Goal: Task Accomplishment & Management: Complete application form

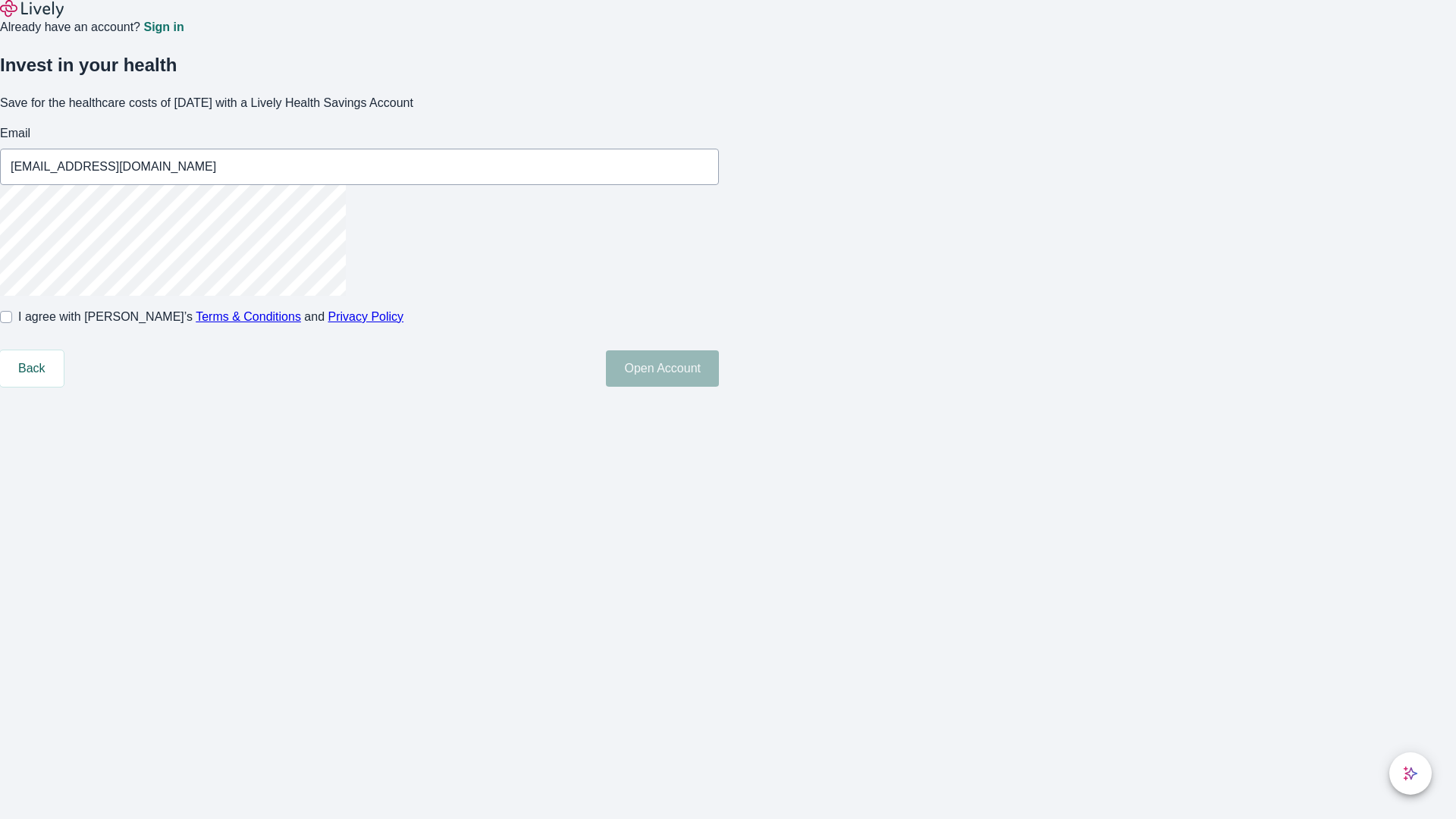
click at [12, 323] on input "I agree with Lively’s Terms & Conditions and Privacy Policy" at bounding box center [6, 317] width 12 height 12
checkbox input "true"
click at [719, 387] on button "Open Account" at bounding box center [662, 368] width 113 height 37
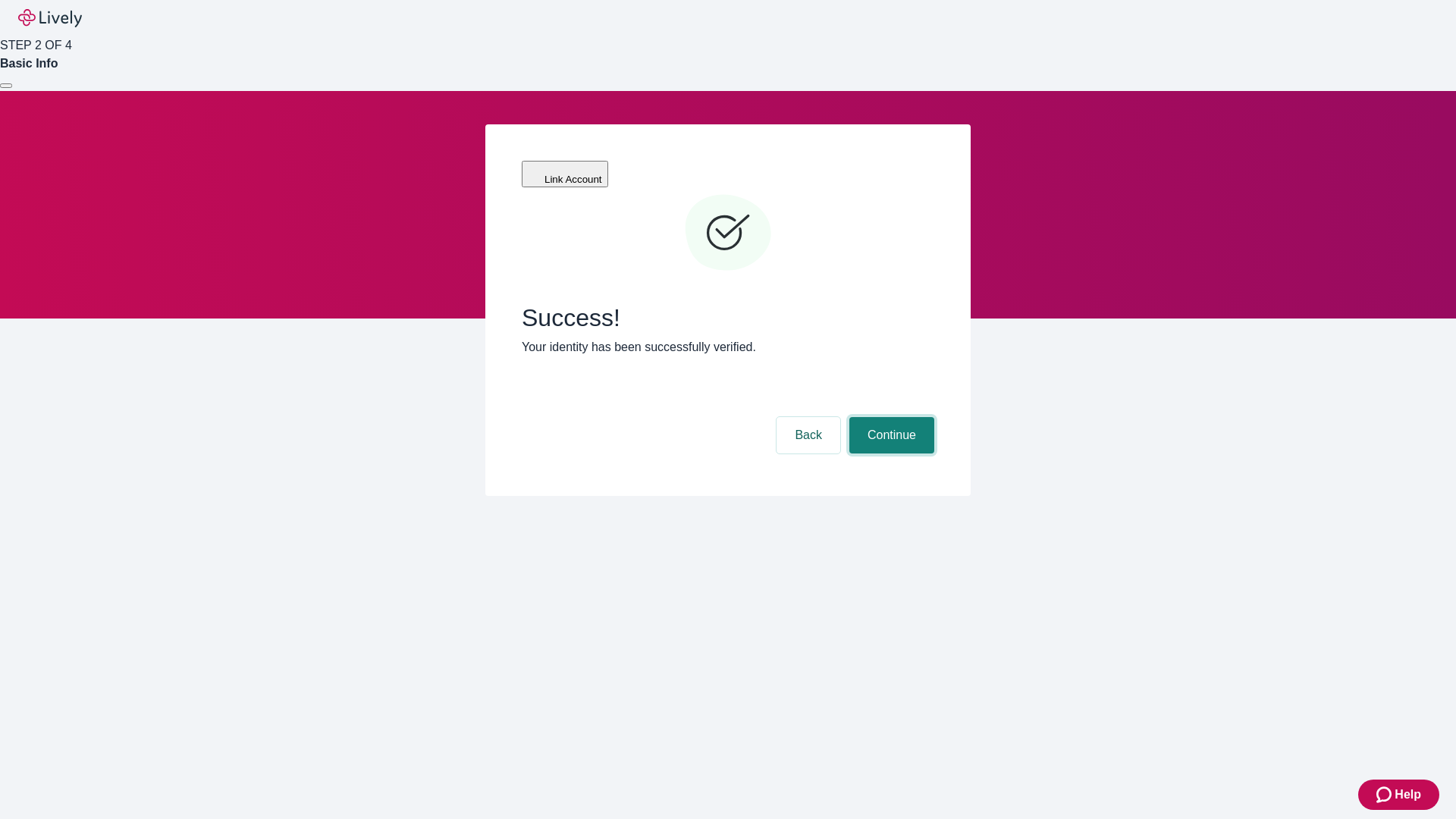
click at [890, 416] on button "Continue" at bounding box center [891, 435] width 85 height 37
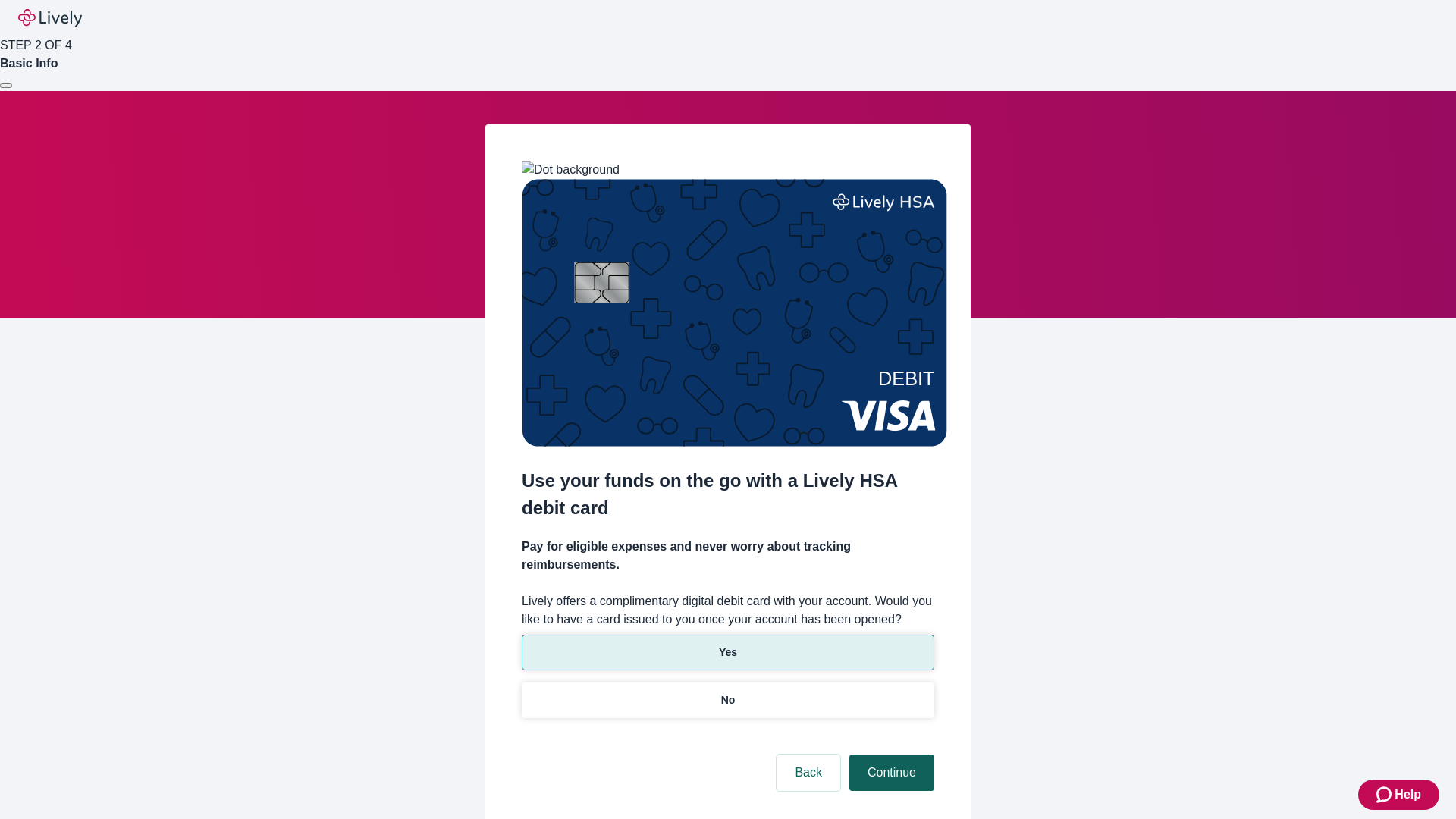
click at [728, 644] on p "Yes" at bounding box center [728, 652] width 18 height 16
click at [890, 754] on button "Continue" at bounding box center [891, 773] width 85 height 37
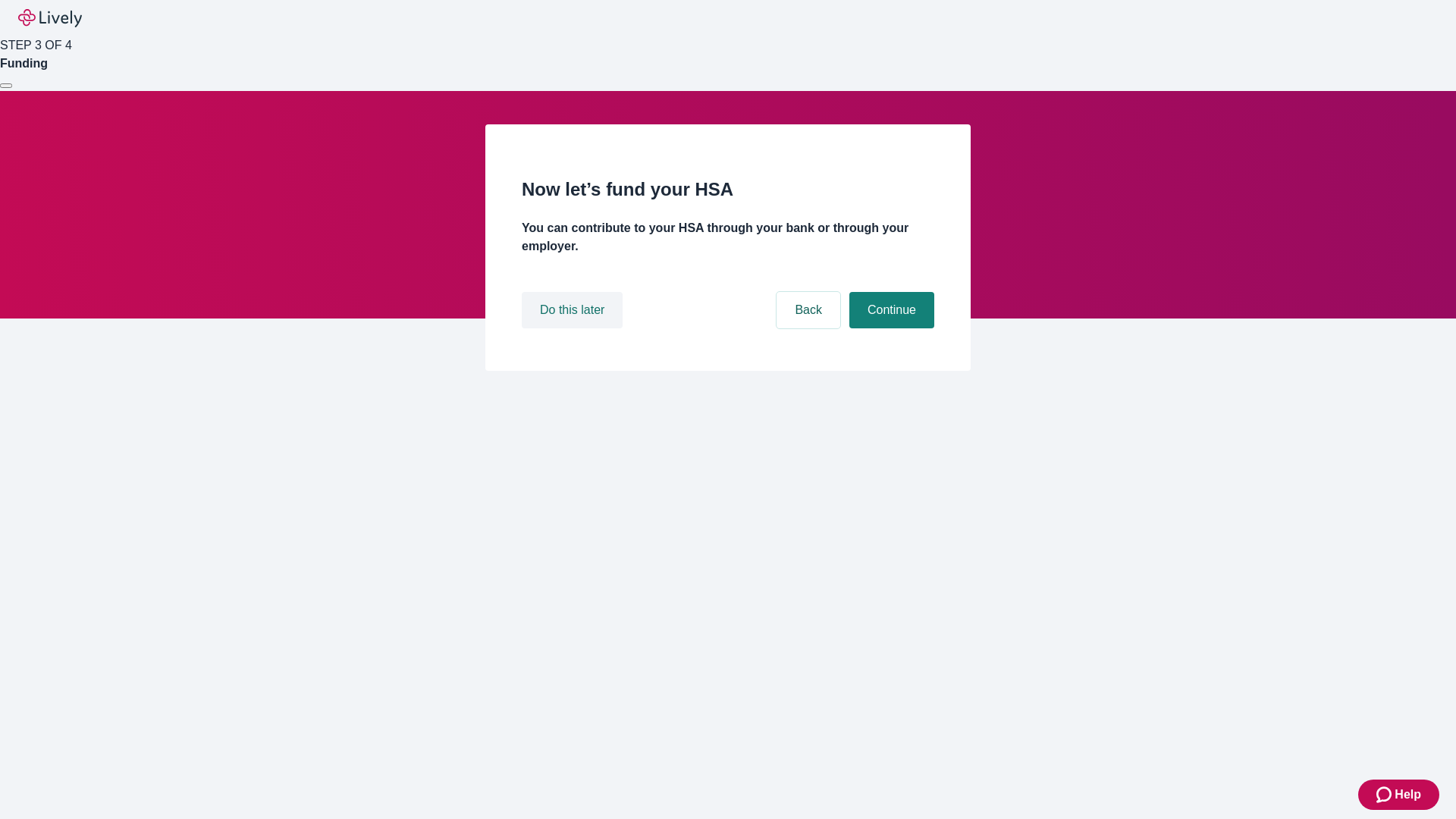
click at [574, 328] on button "Do this later" at bounding box center [572, 311] width 101 height 37
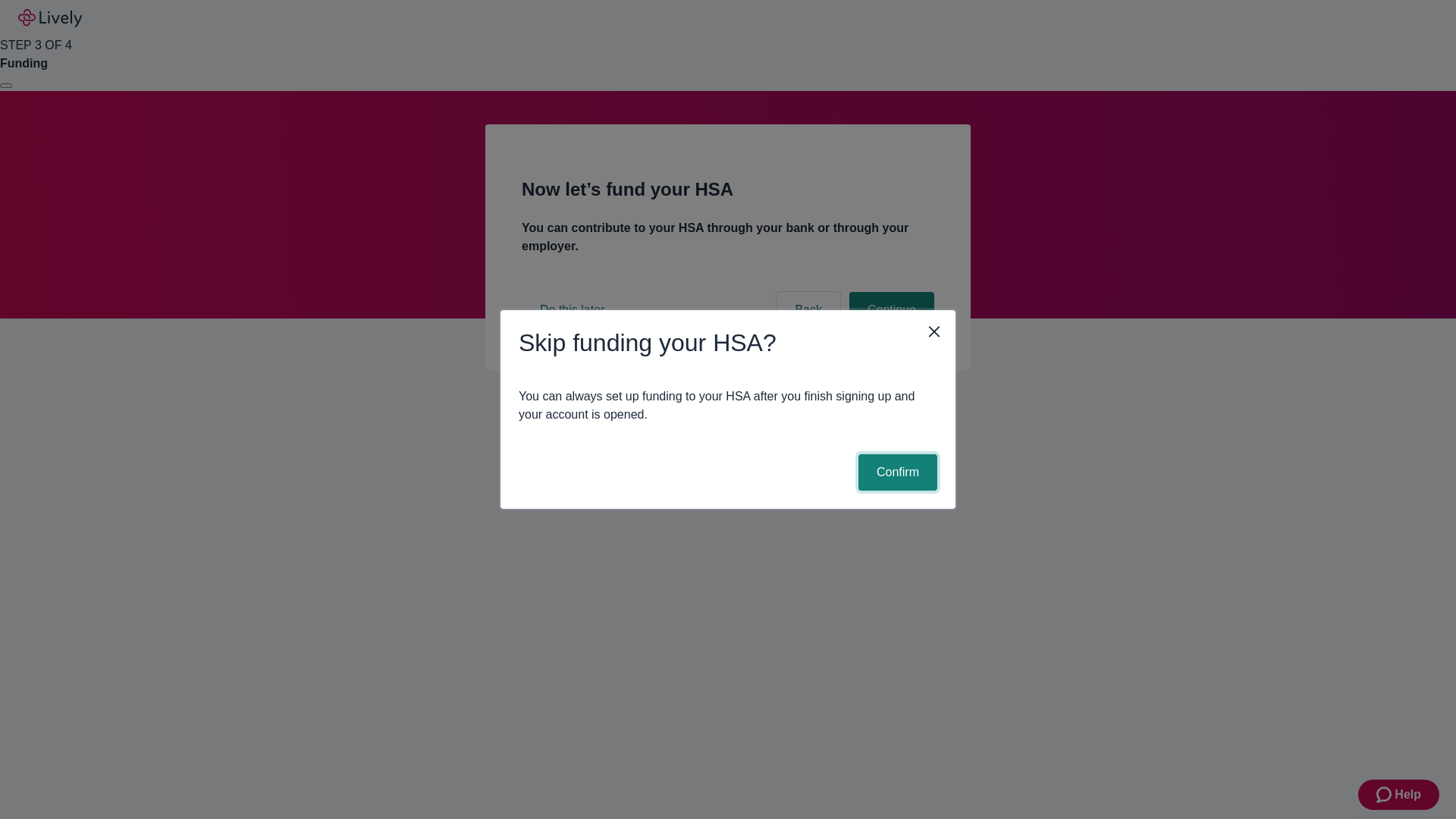
click at [896, 472] on button "Confirm" at bounding box center [898, 472] width 79 height 37
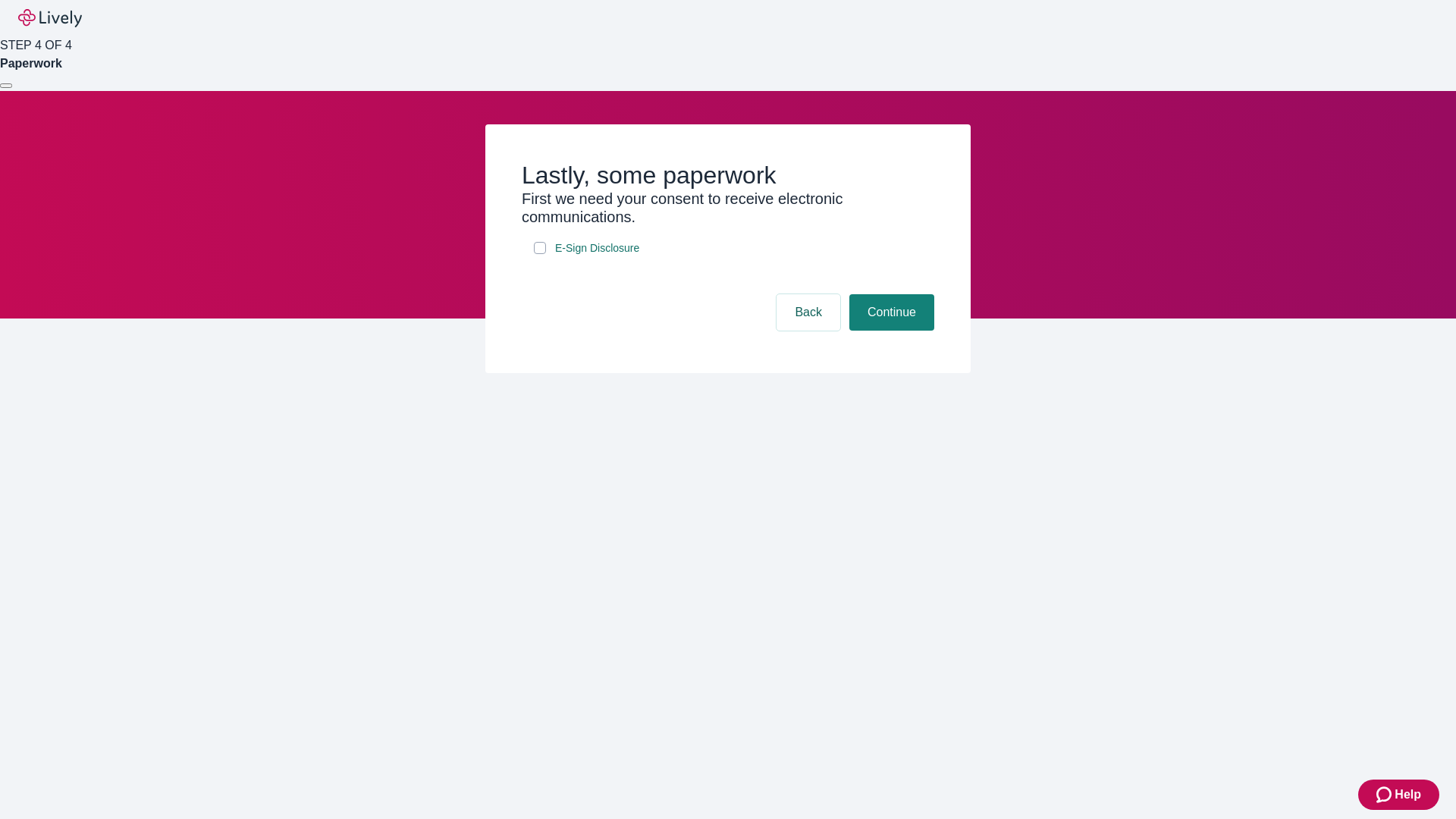
click at [540, 254] on input "E-Sign Disclosure" at bounding box center [540, 248] width 12 height 12
checkbox input "true"
click at [890, 331] on button "Continue" at bounding box center [891, 312] width 85 height 37
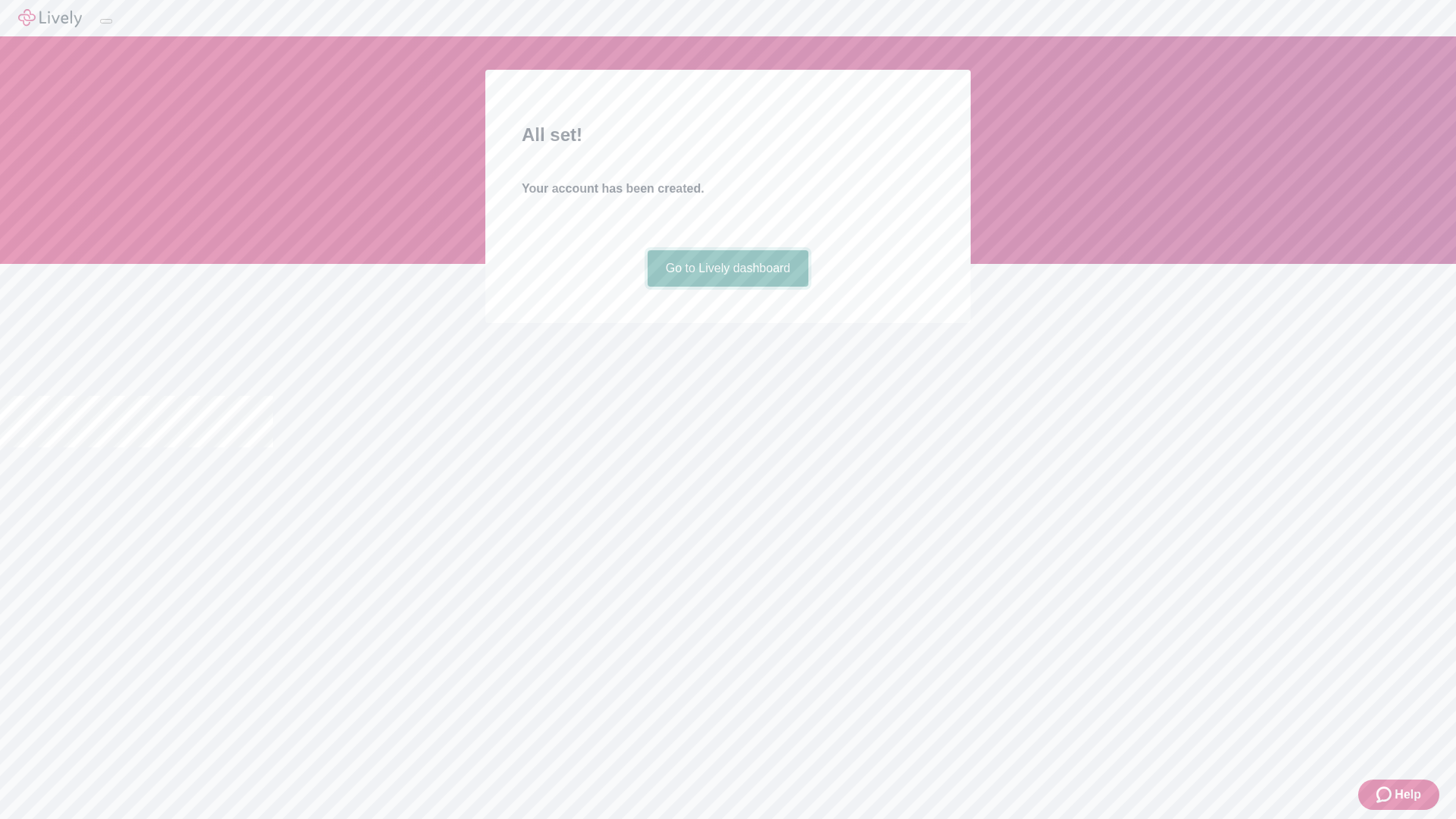
click at [728, 286] on link "Go to Lively dashboard" at bounding box center [728, 269] width 162 height 37
